Goal: Task Accomplishment & Management: Use online tool/utility

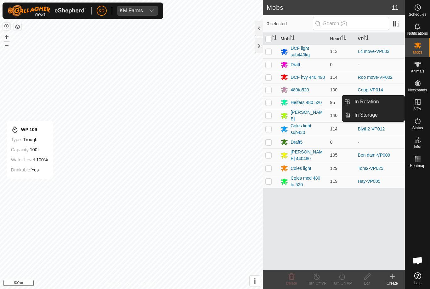
click at [387, 101] on link "In Rotation" at bounding box center [378, 101] width 54 height 13
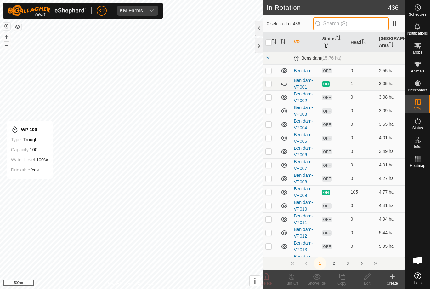
click at [374, 30] on input "text" at bounding box center [351, 23] width 76 height 13
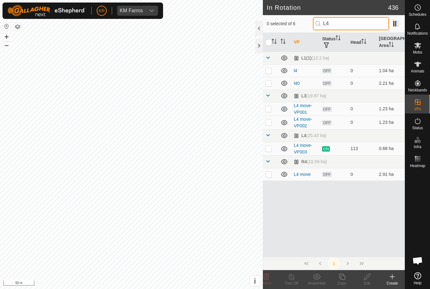
type input "L4"
click at [267, 122] on p-checkbox at bounding box center [269, 122] width 6 height 5
checkbox input "true"
click at [346, 278] on copy-svg-icon at bounding box center [342, 277] width 25 height 8
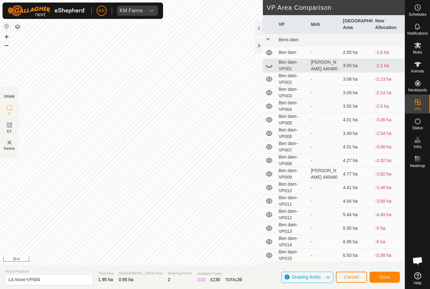
click at [383, 273] on button "Save" at bounding box center [385, 277] width 30 height 11
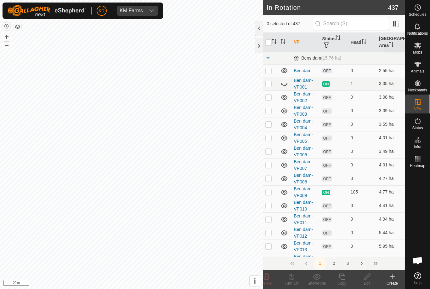
click at [420, 49] on es-mob-svg-icon at bounding box center [417, 45] width 11 height 10
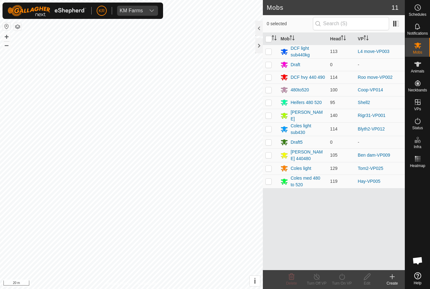
click at [268, 54] on td at bounding box center [270, 52] width 15 height 14
checkbox input "true"
click at [363, 282] on div "Edit" at bounding box center [367, 283] width 25 height 6
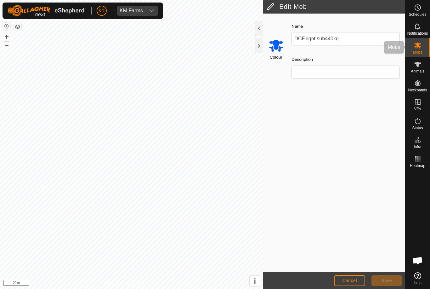
click at [420, 43] on icon at bounding box center [418, 46] width 8 height 8
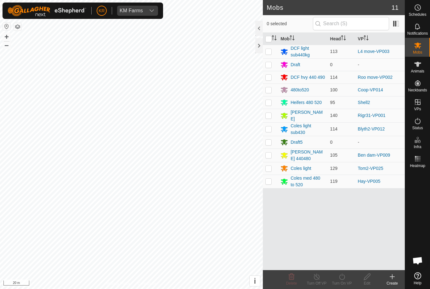
click at [270, 50] on p-checkbox at bounding box center [269, 51] width 6 height 5
checkbox input "true"
click at [344, 283] on div "Turn On VP" at bounding box center [342, 283] width 25 height 6
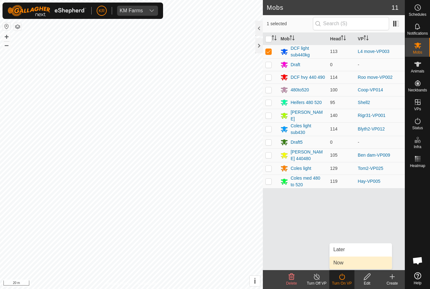
click at [347, 264] on link "Now" at bounding box center [361, 262] width 62 height 13
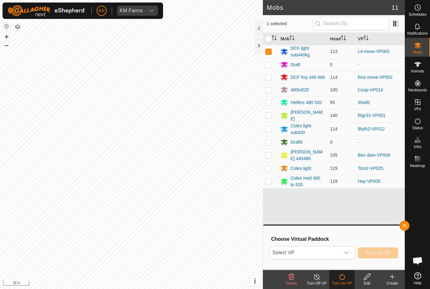
click at [339, 252] on span "Select VP" at bounding box center [305, 252] width 70 height 13
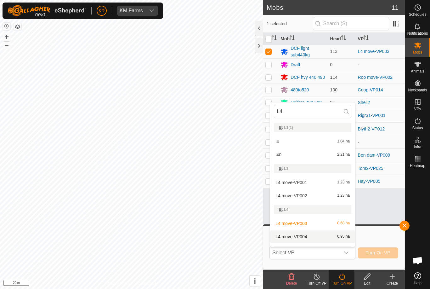
type input "L4"
click at [339, 237] on span "0.95 ha" at bounding box center [343, 236] width 13 height 4
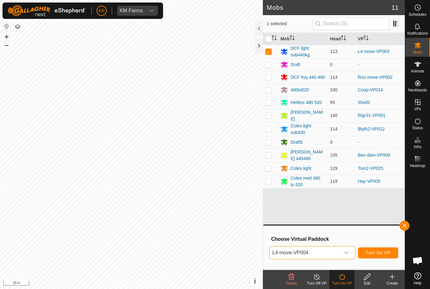
click at [377, 255] on span "Turn On VP" at bounding box center [378, 252] width 25 height 5
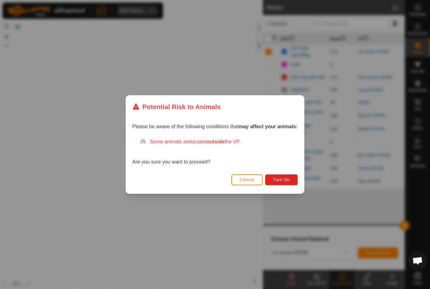
click at [284, 179] on span "Turn On" at bounding box center [281, 179] width 17 height 5
